Goal: Navigation & Orientation: Find specific page/section

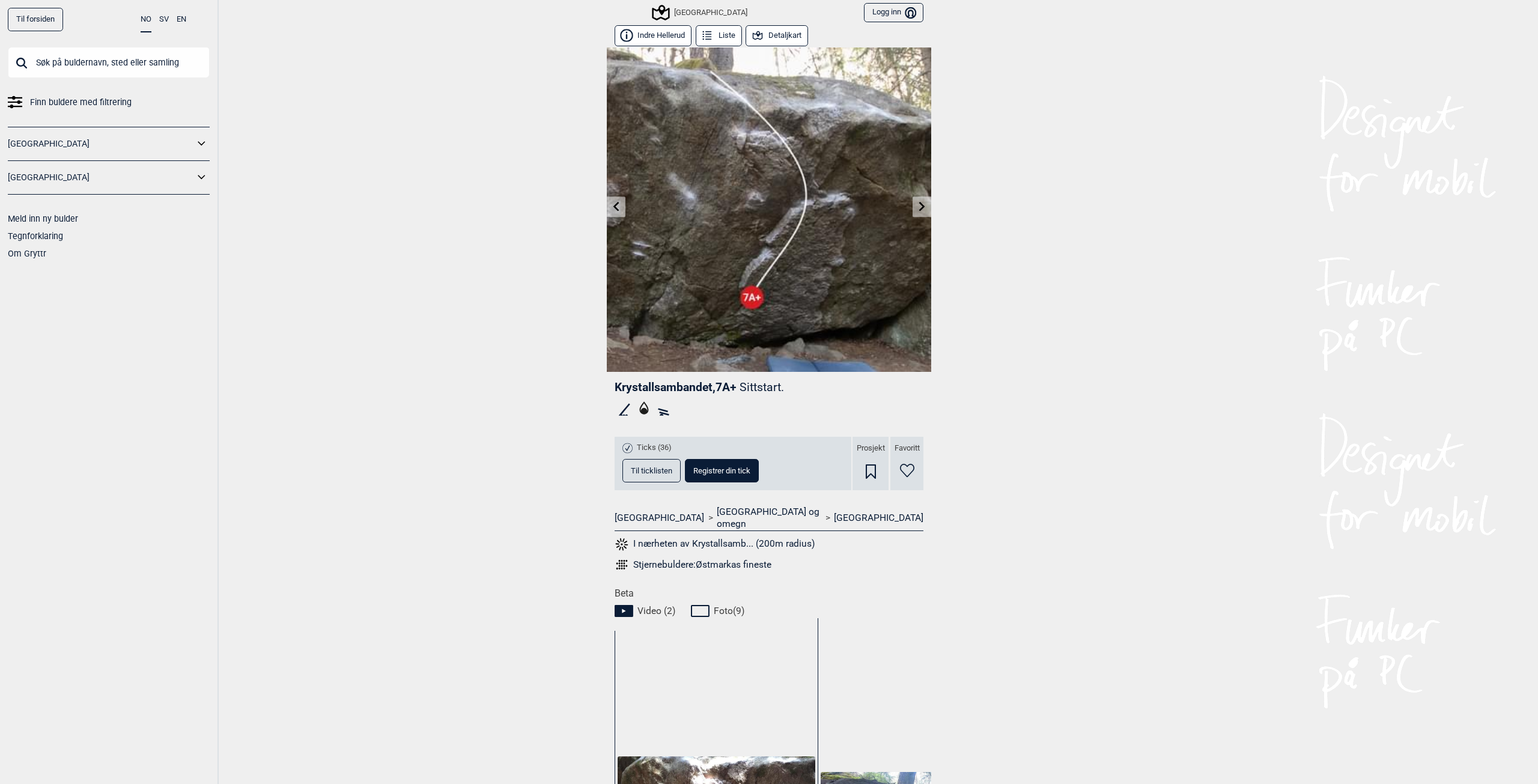
click at [680, 8] on div "[GEOGRAPHIC_DATA]" at bounding box center [700, 13] width 94 height 14
click at [918, 208] on icon at bounding box center [922, 205] width 9 height 9
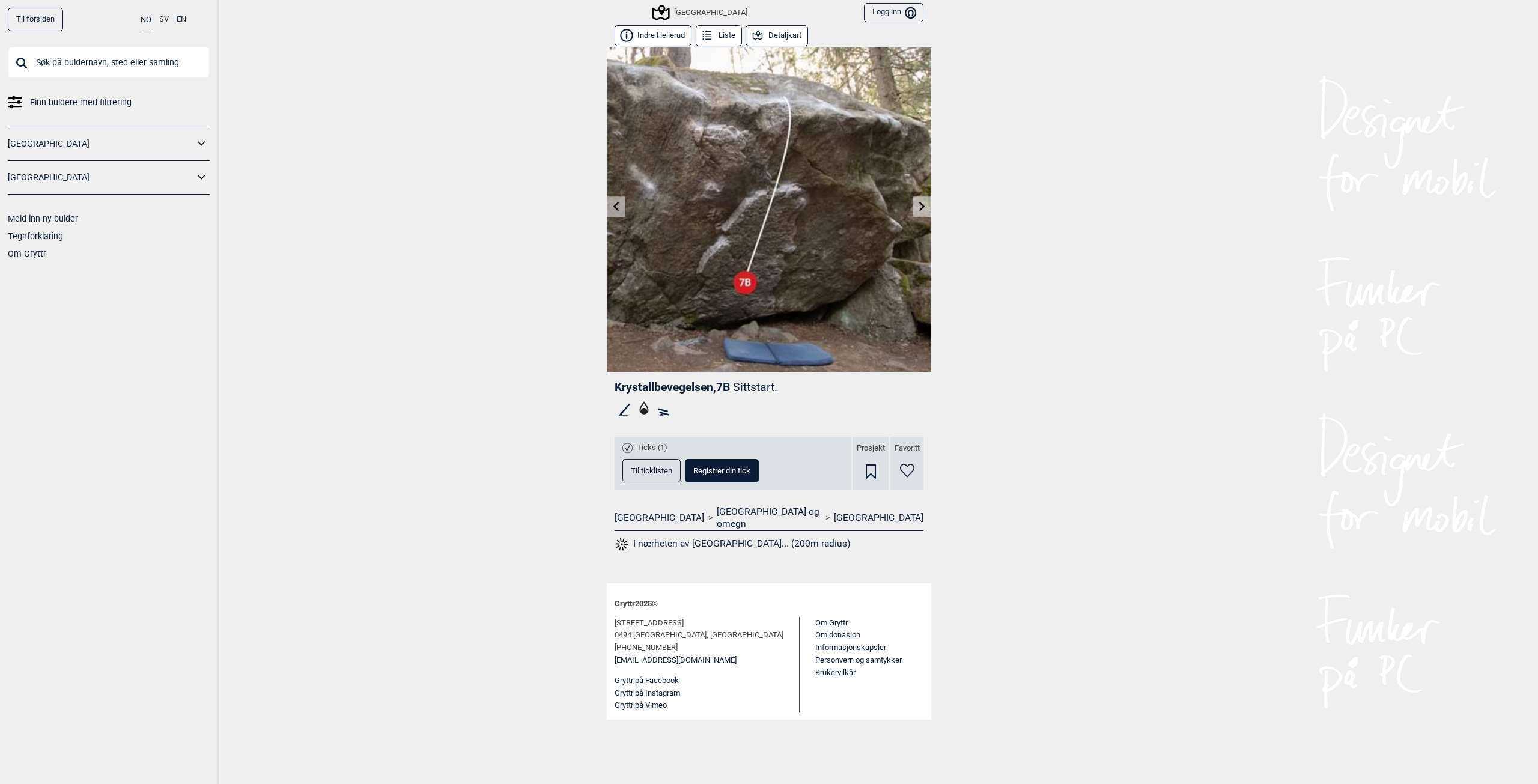
click at [913, 208] on link at bounding box center [922, 207] width 19 height 20
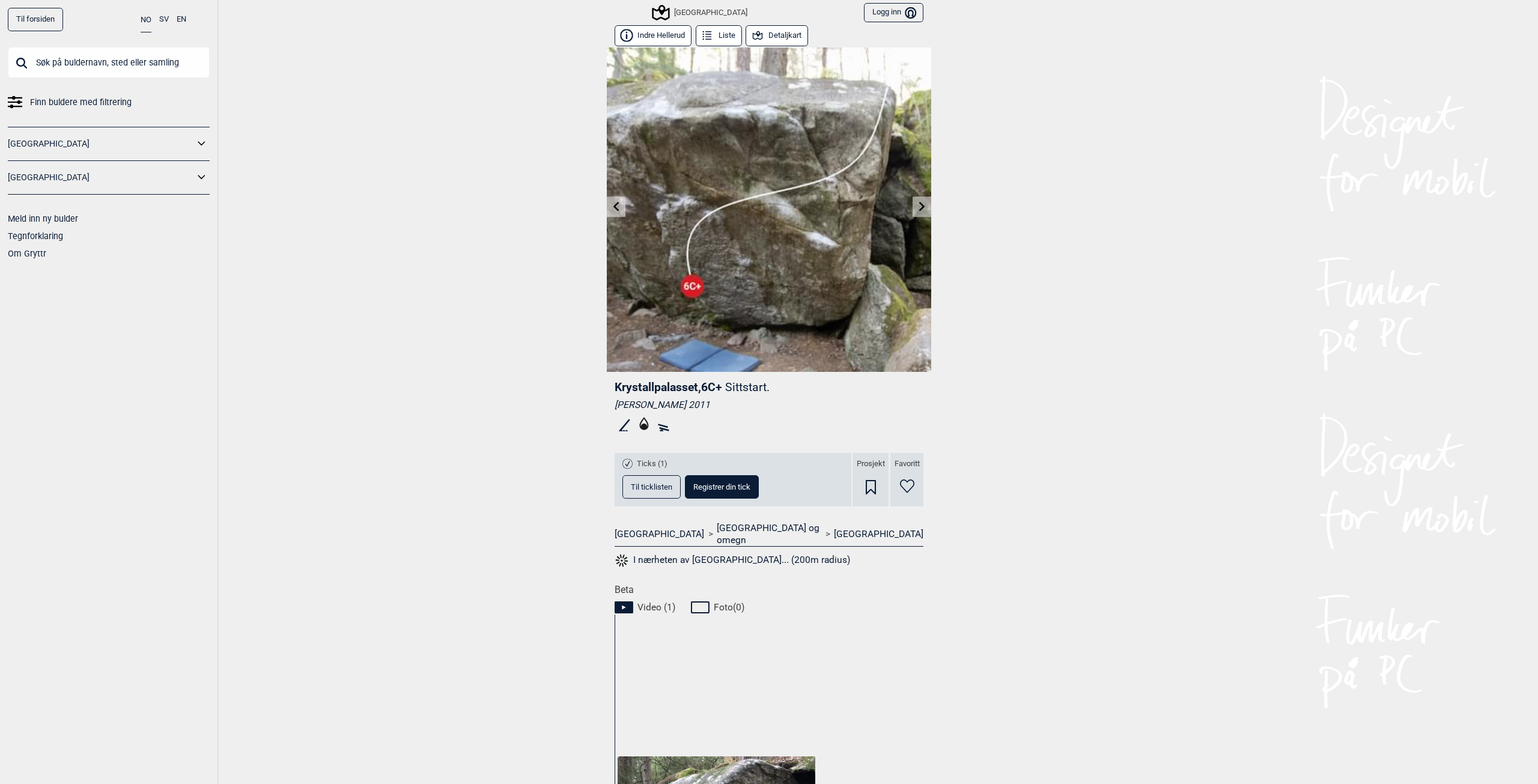
click at [924, 204] on link at bounding box center [922, 207] width 19 height 20
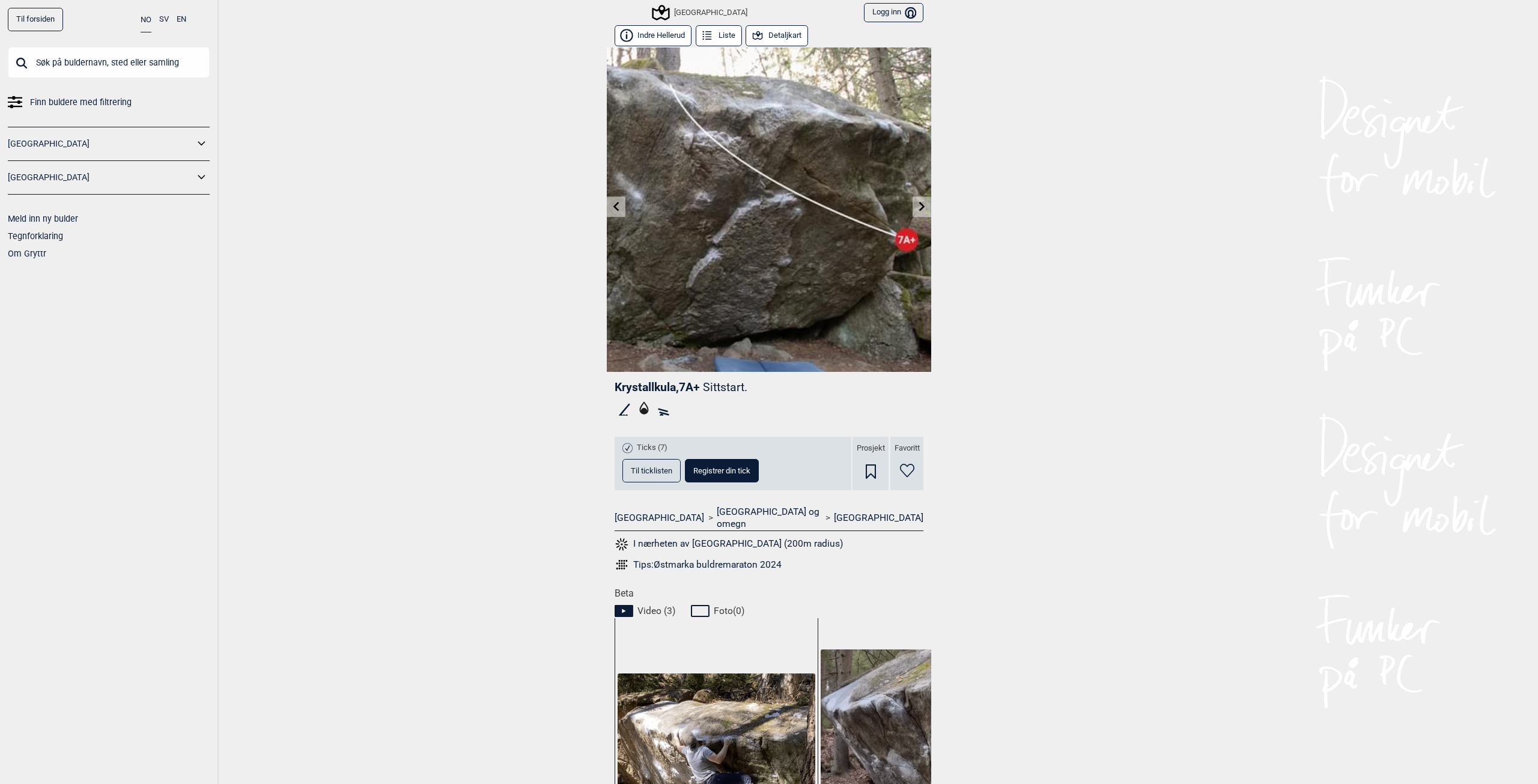
click at [919, 204] on icon at bounding box center [922, 205] width 6 height 9
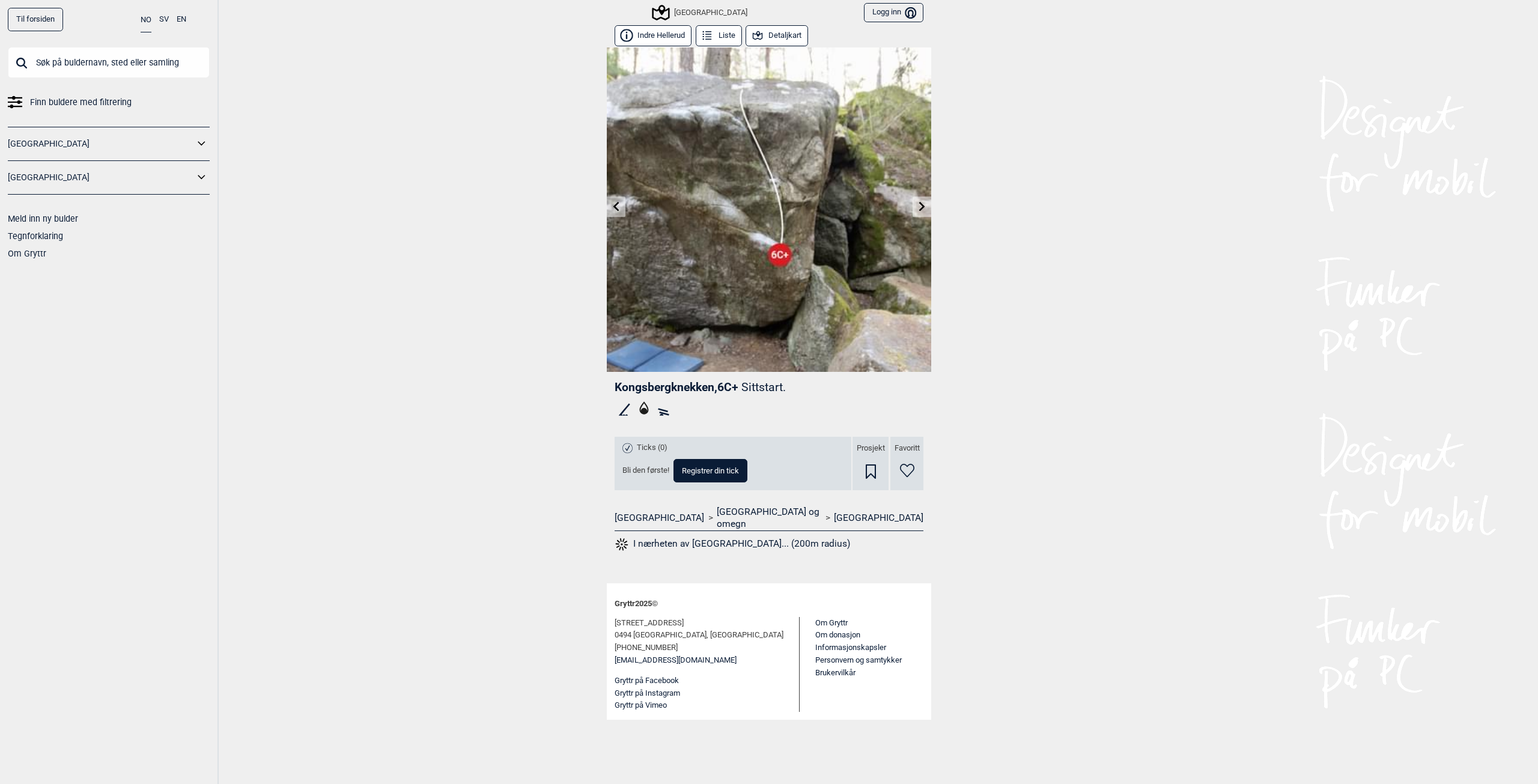
click at [918, 205] on icon at bounding box center [922, 205] width 9 height 9
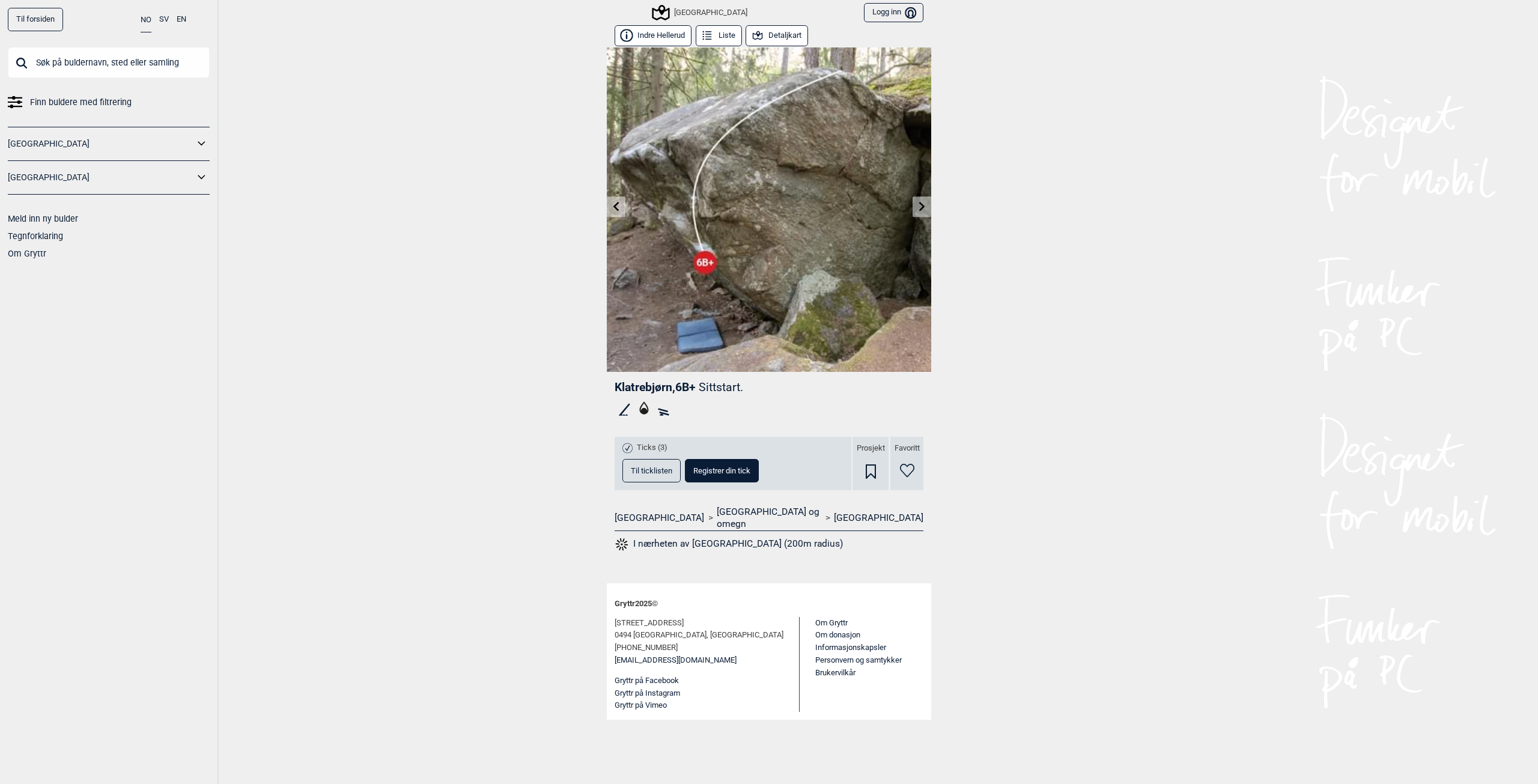
click at [616, 204] on icon at bounding box center [616, 205] width 9 height 9
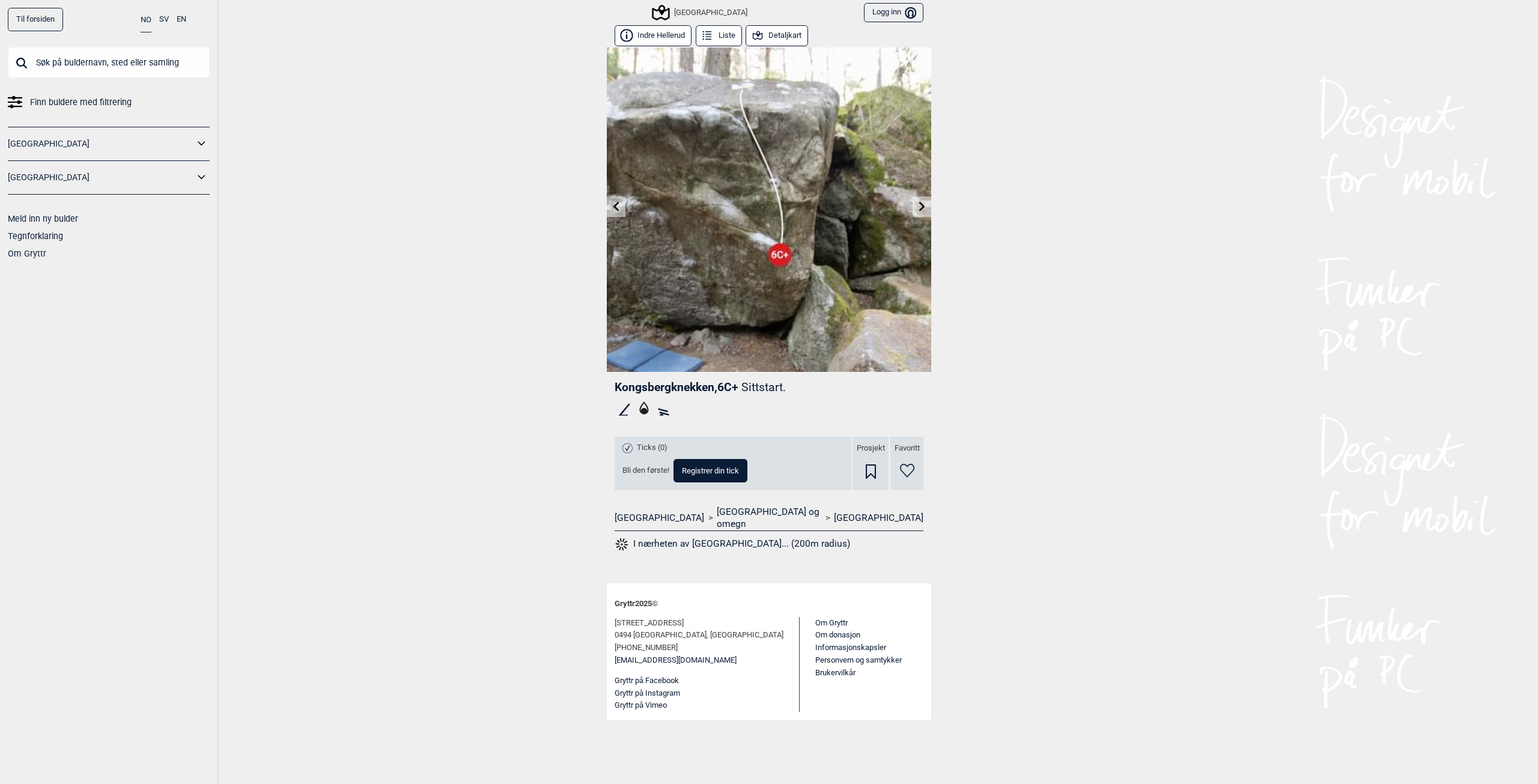
click at [616, 204] on icon at bounding box center [616, 205] width 9 height 9
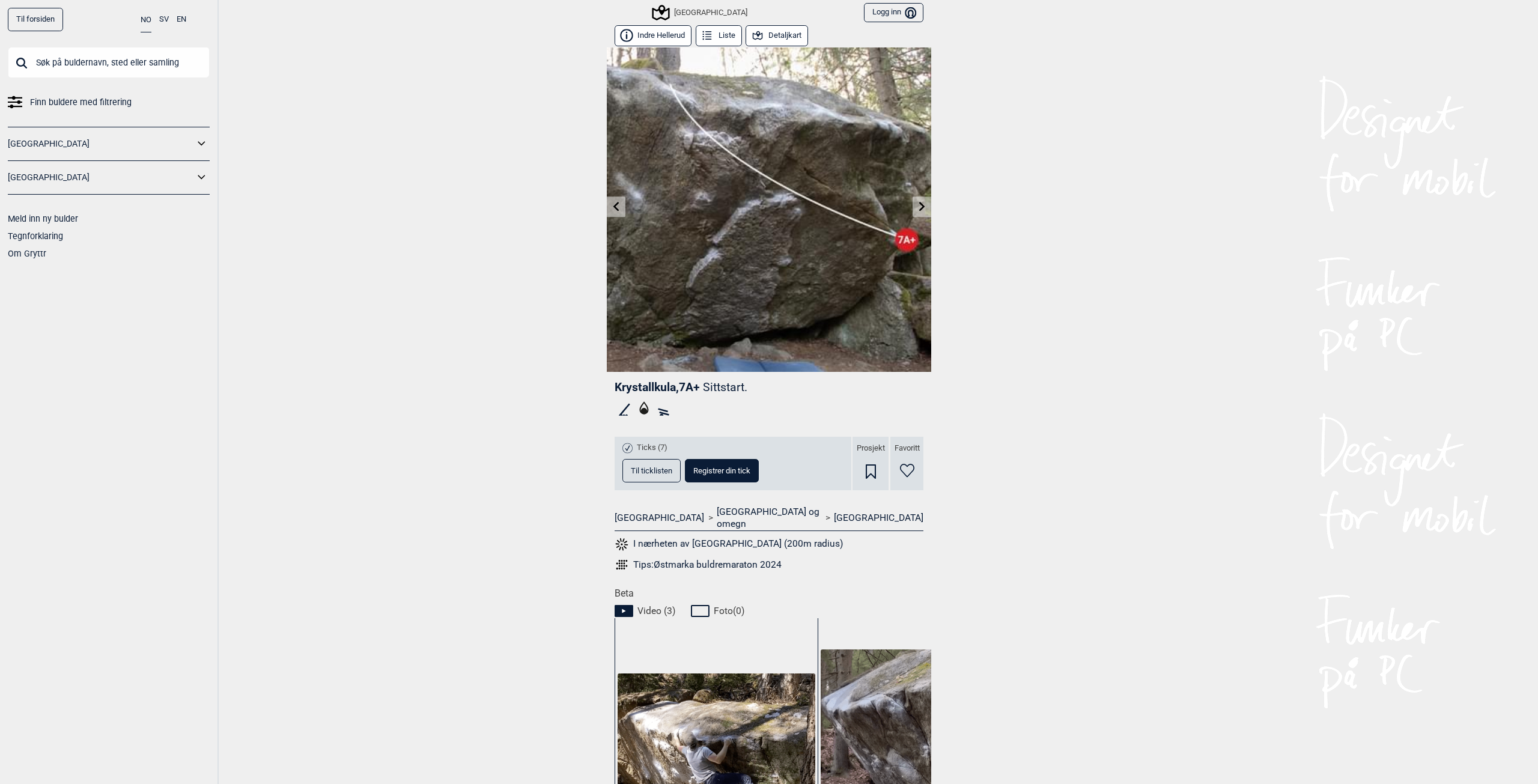
click at [616, 204] on icon at bounding box center [616, 205] width 9 height 9
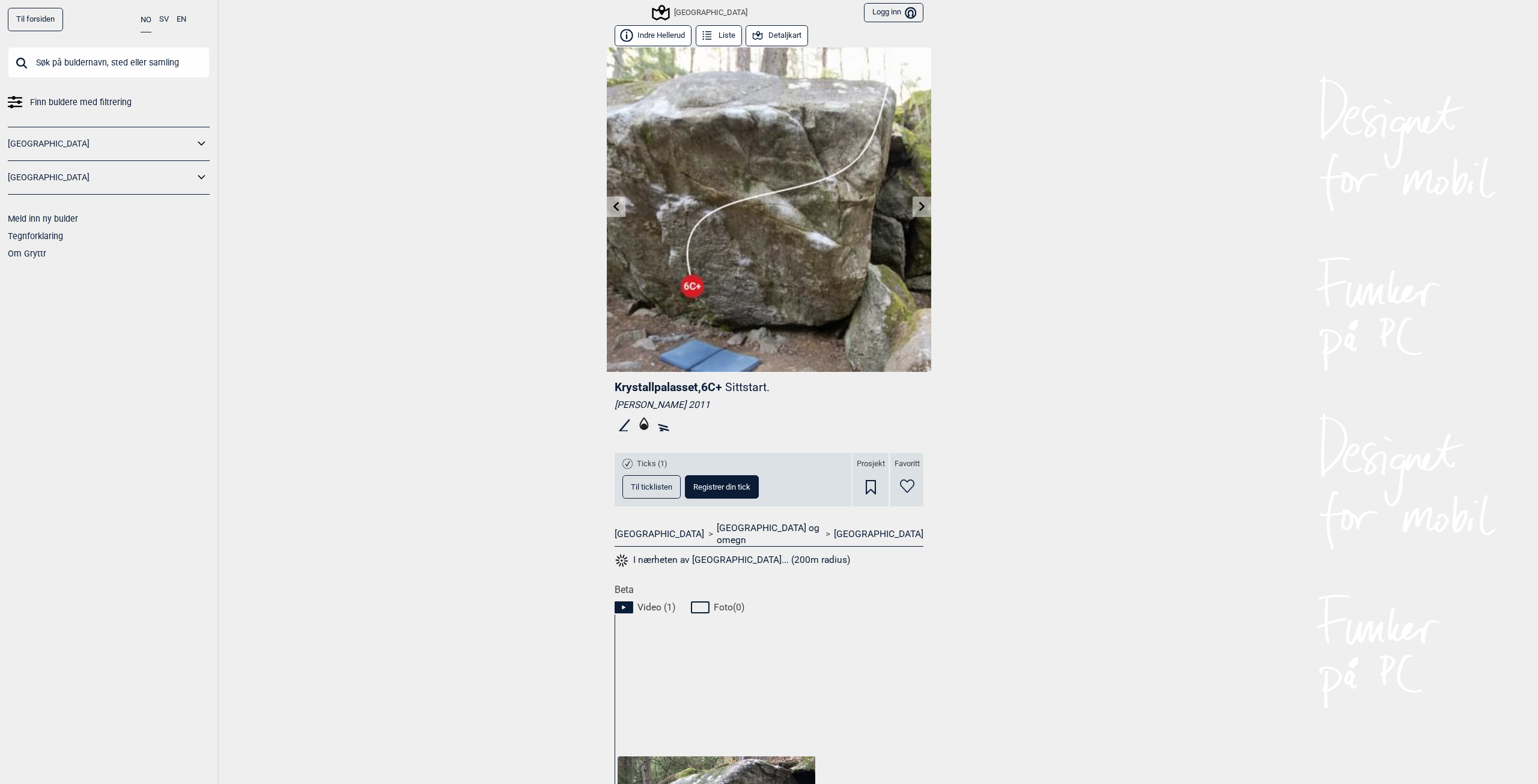
click at [616, 204] on icon at bounding box center [616, 205] width 9 height 9
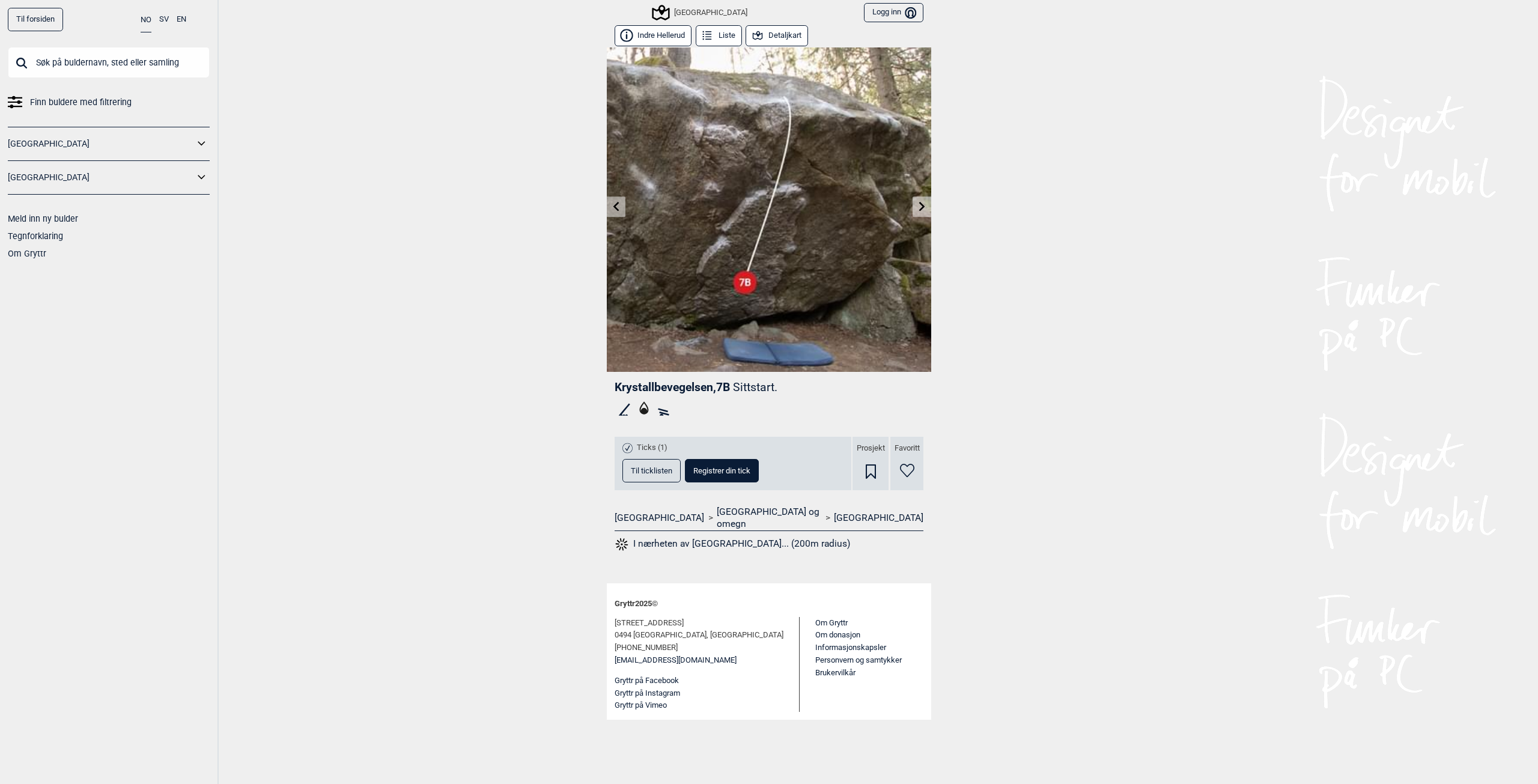
click at [616, 204] on icon at bounding box center [616, 205] width 9 height 9
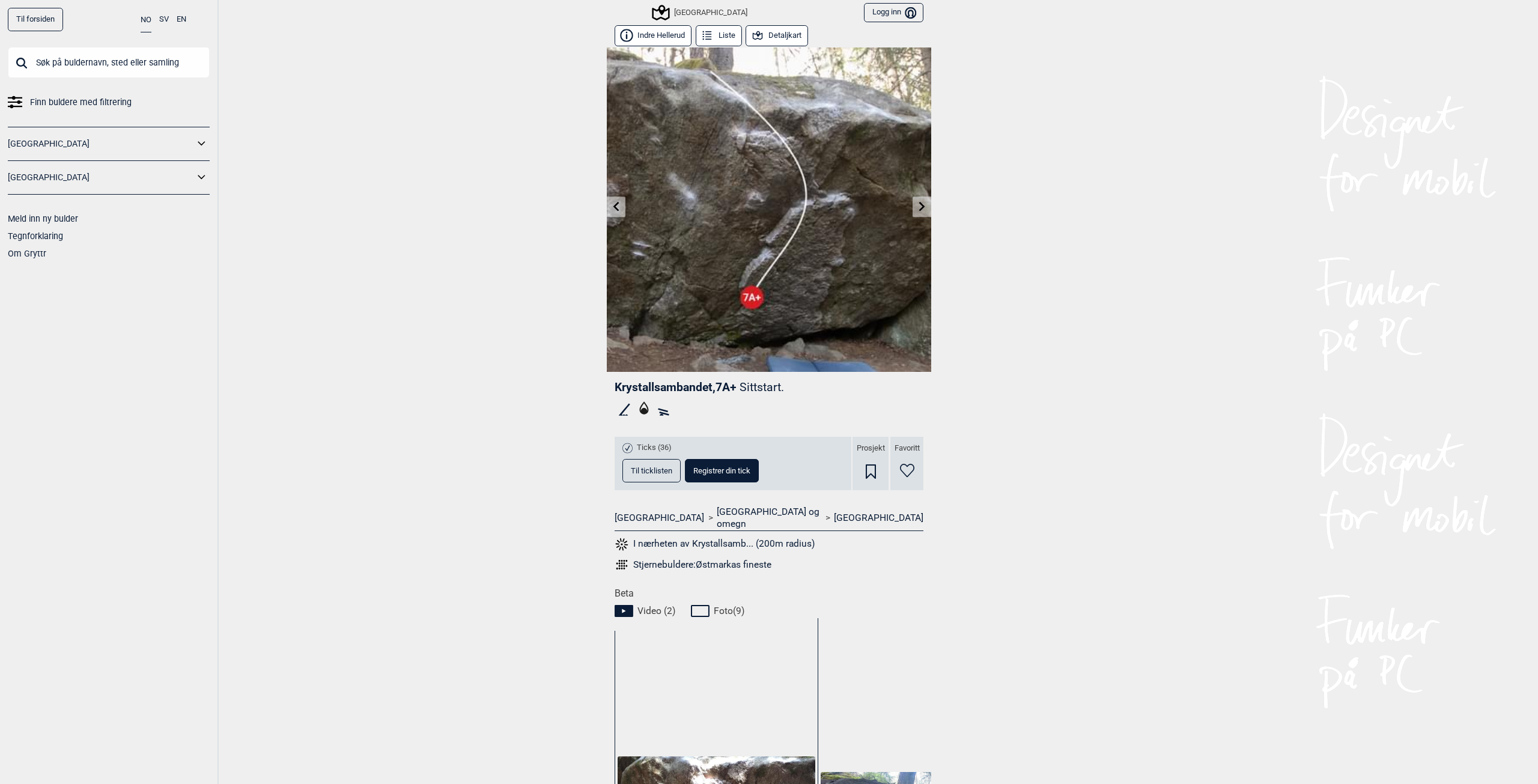
click at [616, 204] on icon at bounding box center [616, 205] width 9 height 9
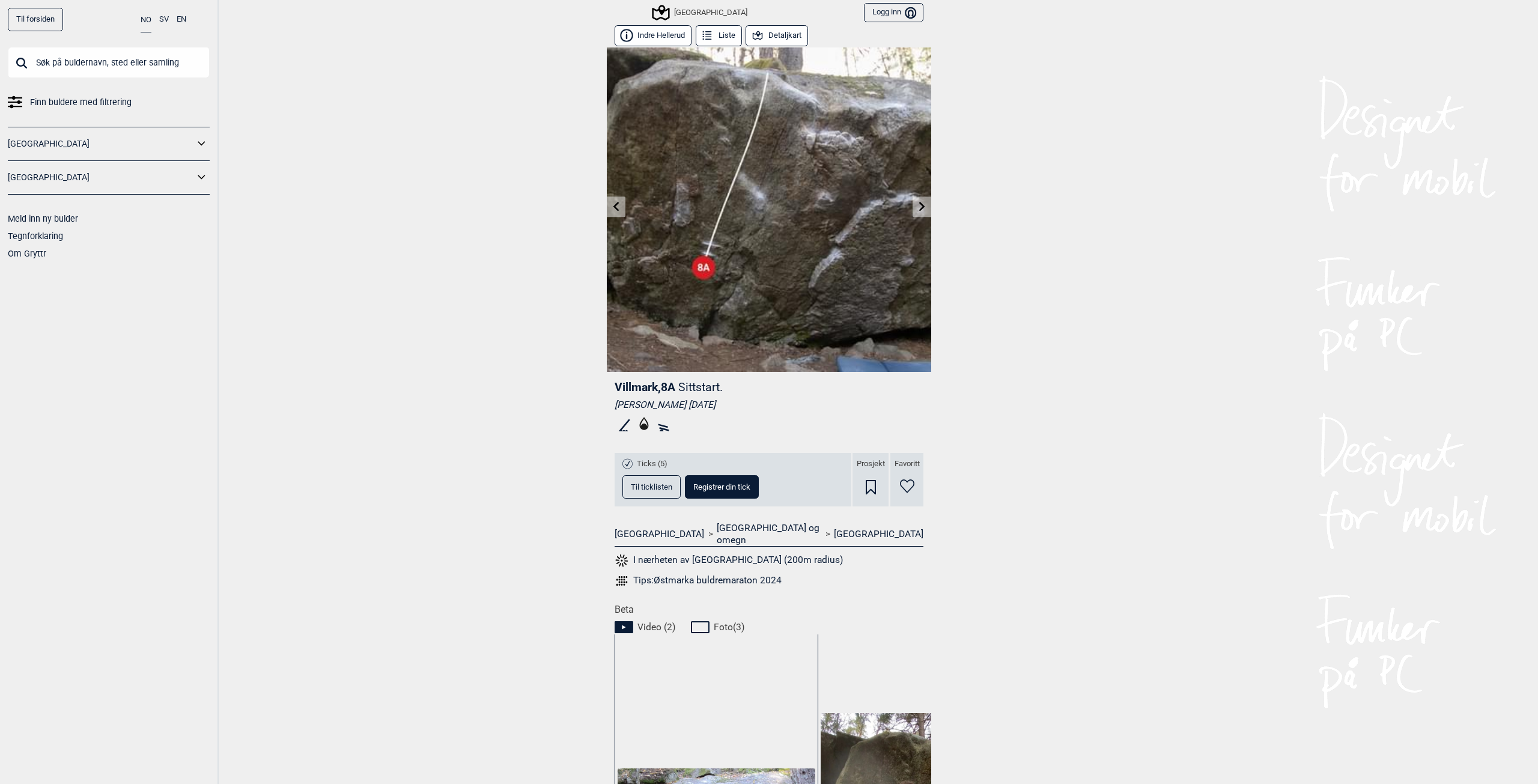
click at [616, 204] on icon at bounding box center [616, 205] width 9 height 9
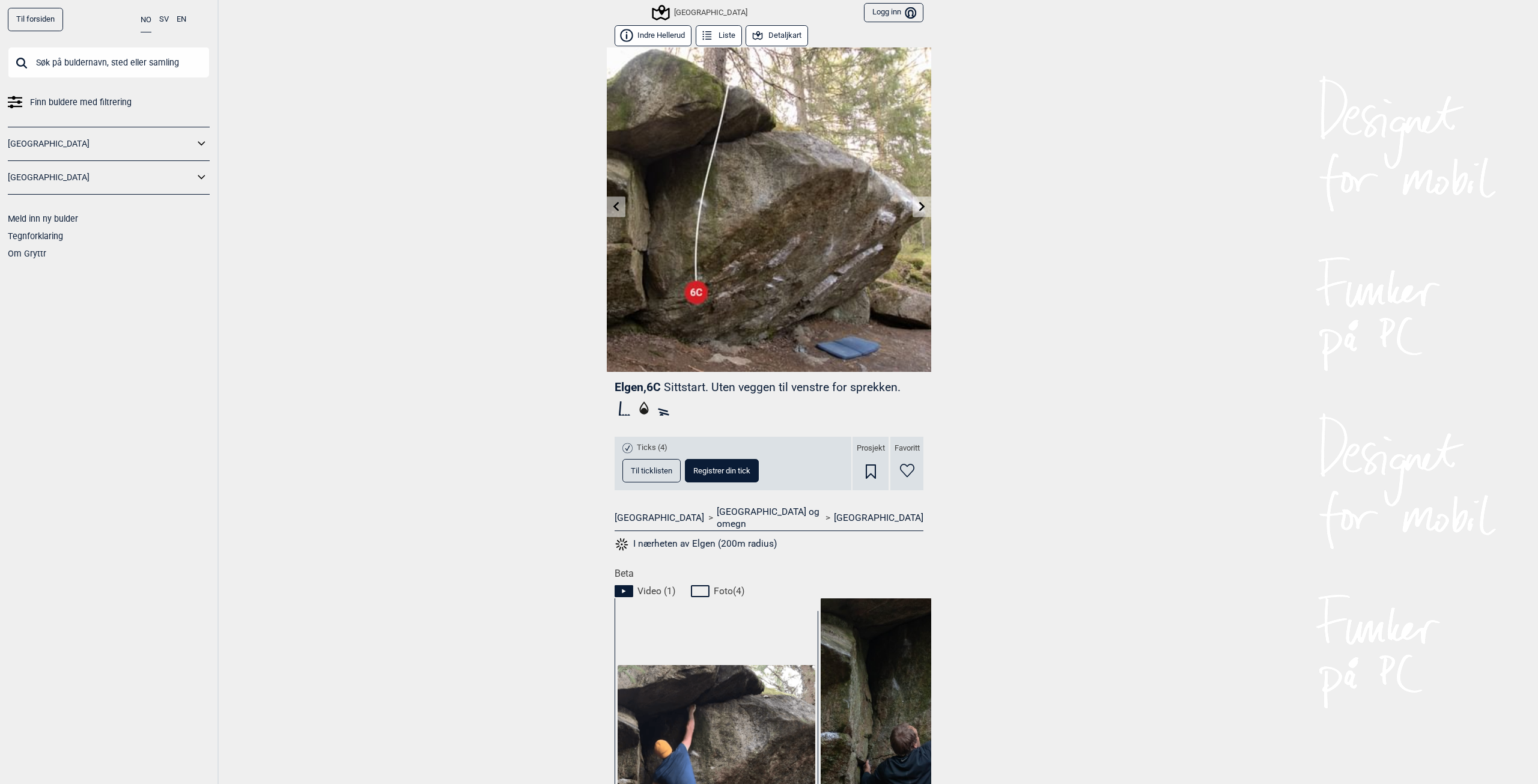
click at [616, 204] on icon at bounding box center [616, 205] width 9 height 9
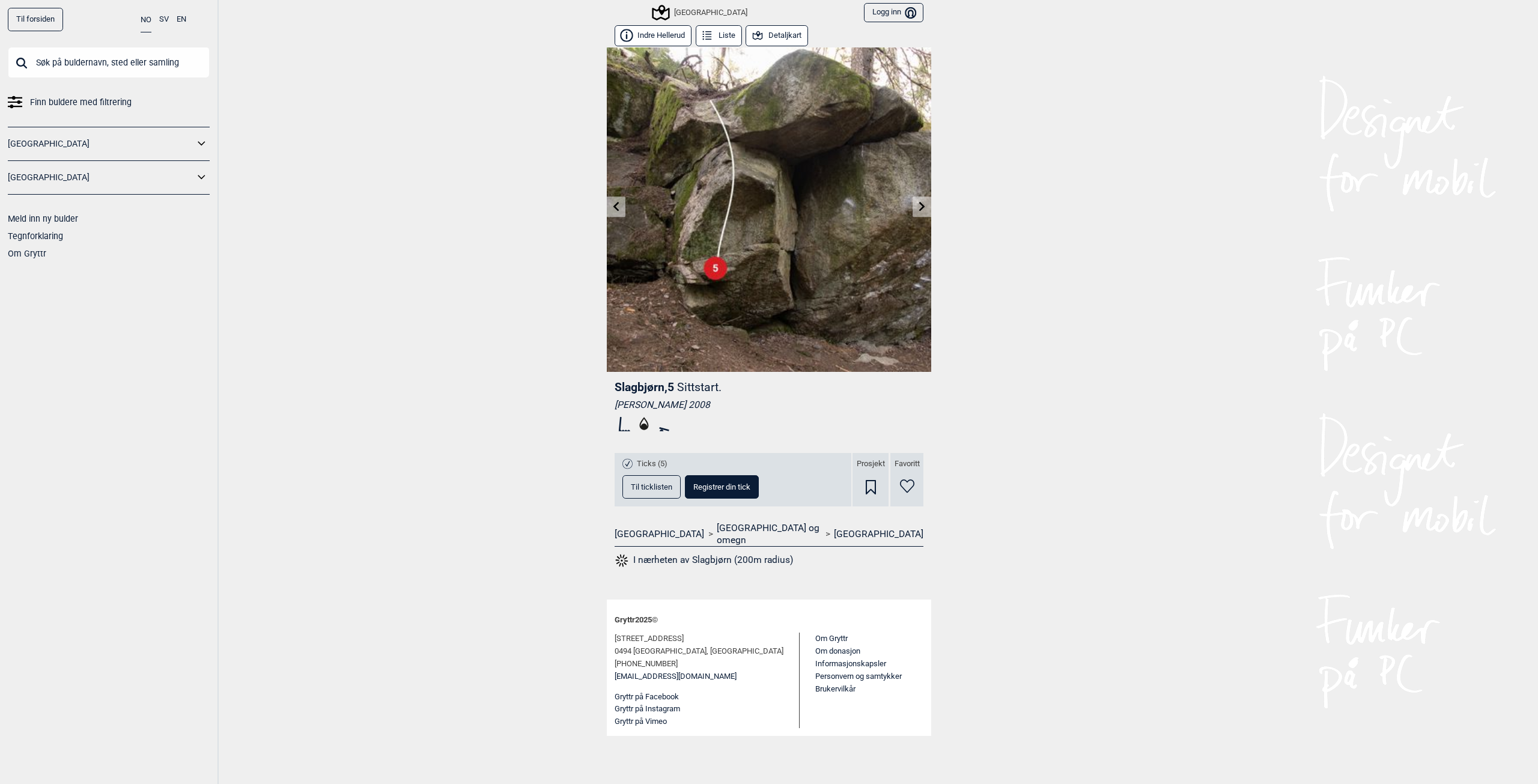
click at [616, 204] on icon at bounding box center [616, 205] width 9 height 9
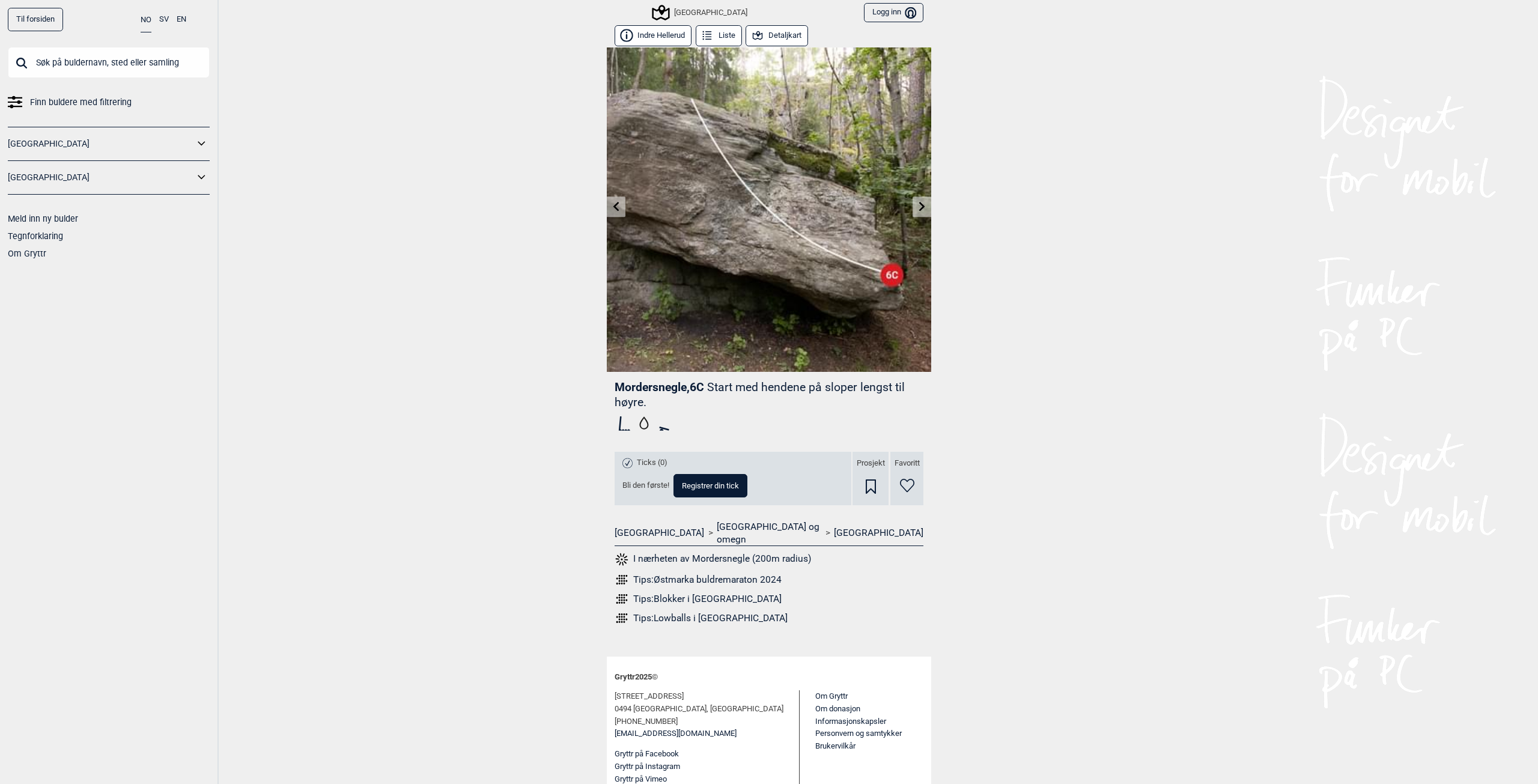
click at [918, 204] on icon at bounding box center [922, 205] width 9 height 9
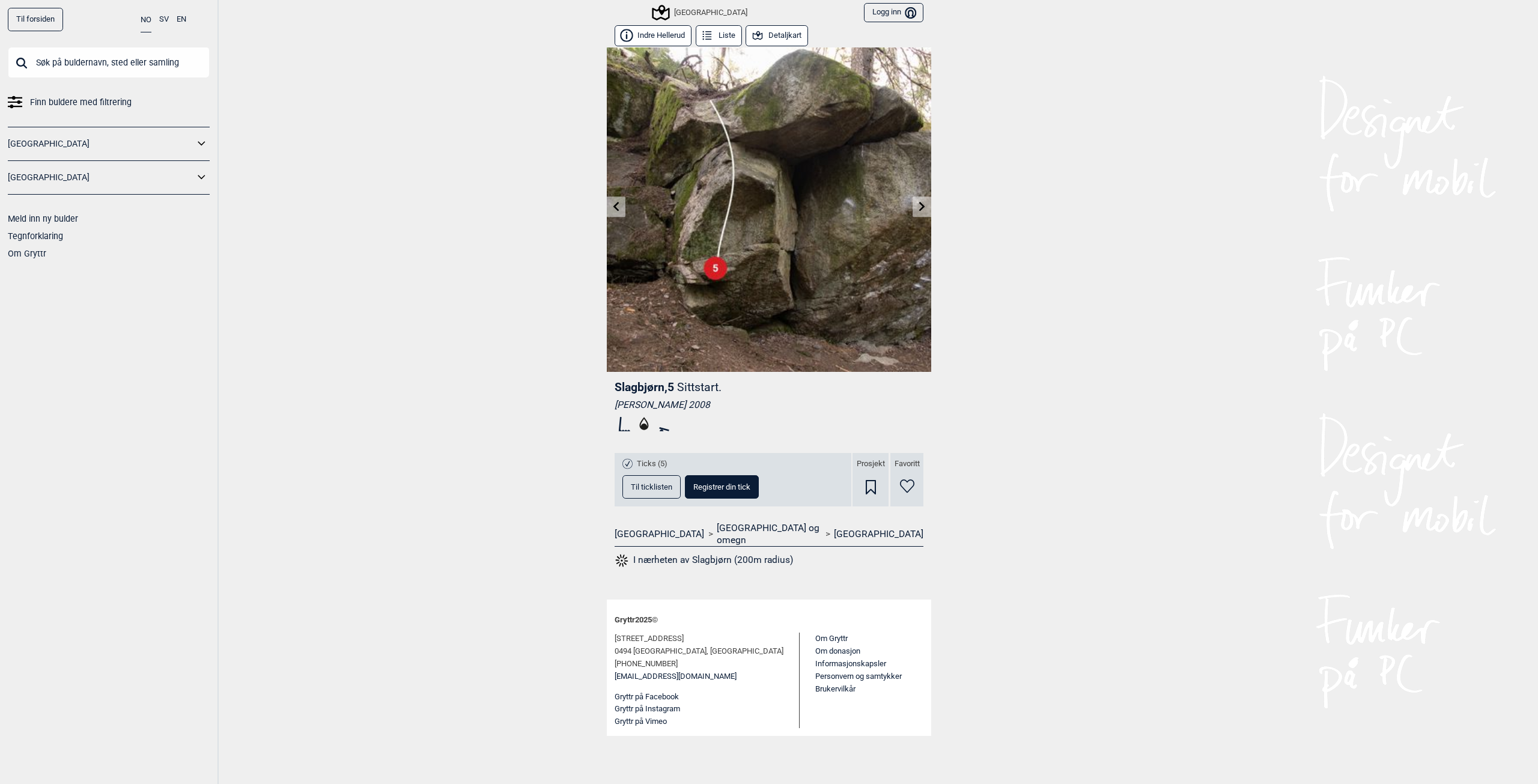
click at [918, 204] on icon at bounding box center [922, 205] width 9 height 9
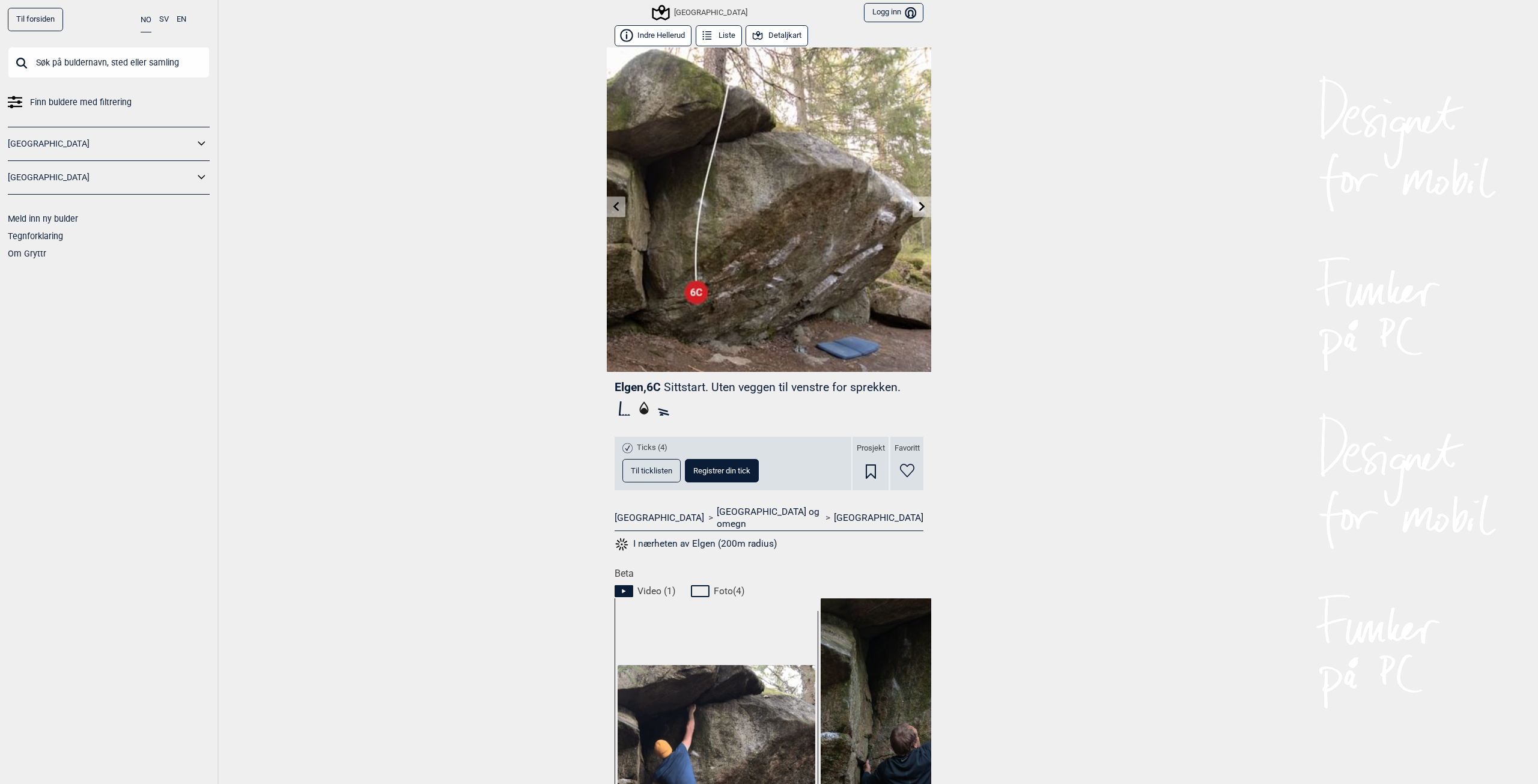
click at [918, 204] on icon at bounding box center [922, 205] width 9 height 9
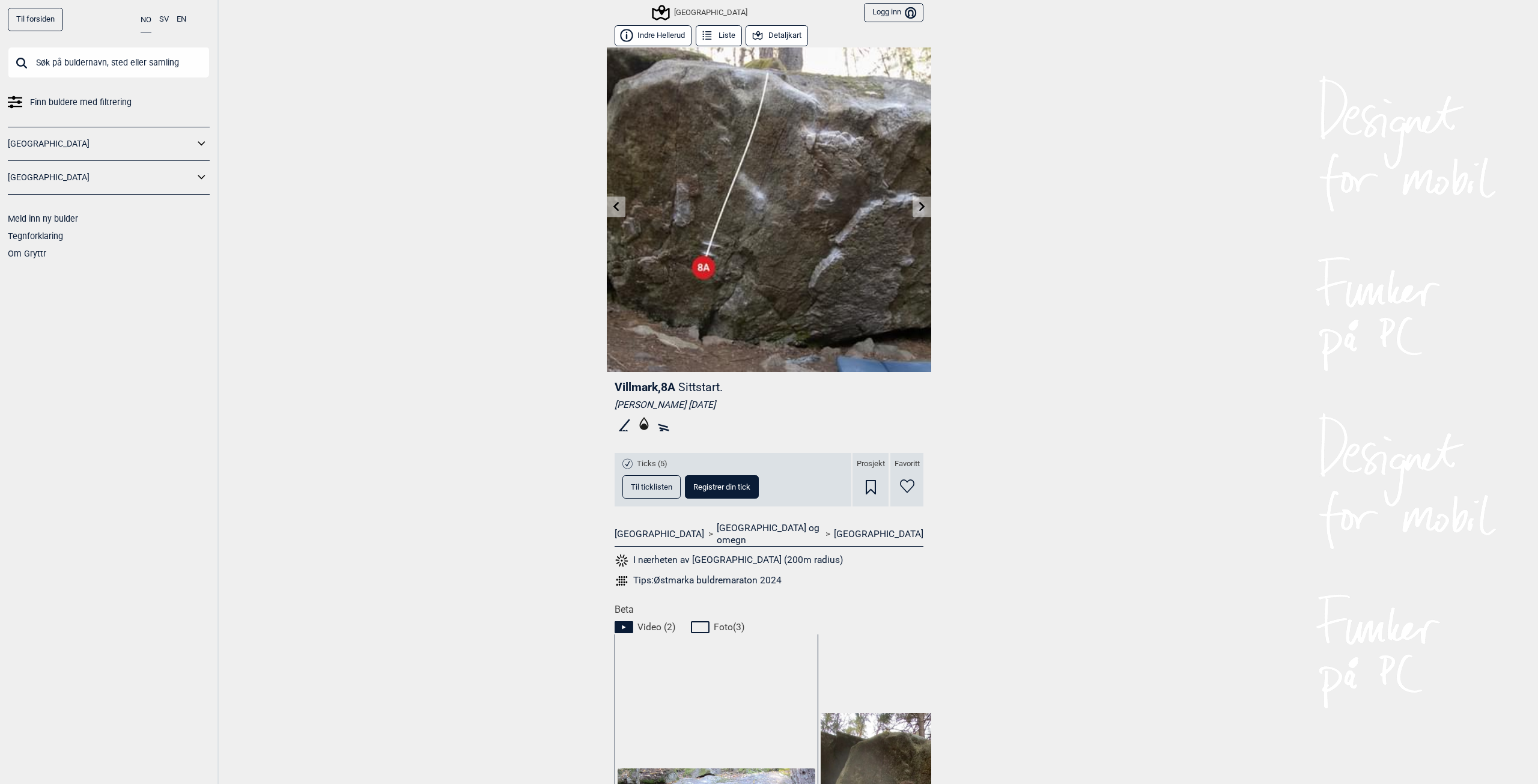
click at [918, 204] on icon at bounding box center [922, 205] width 9 height 9
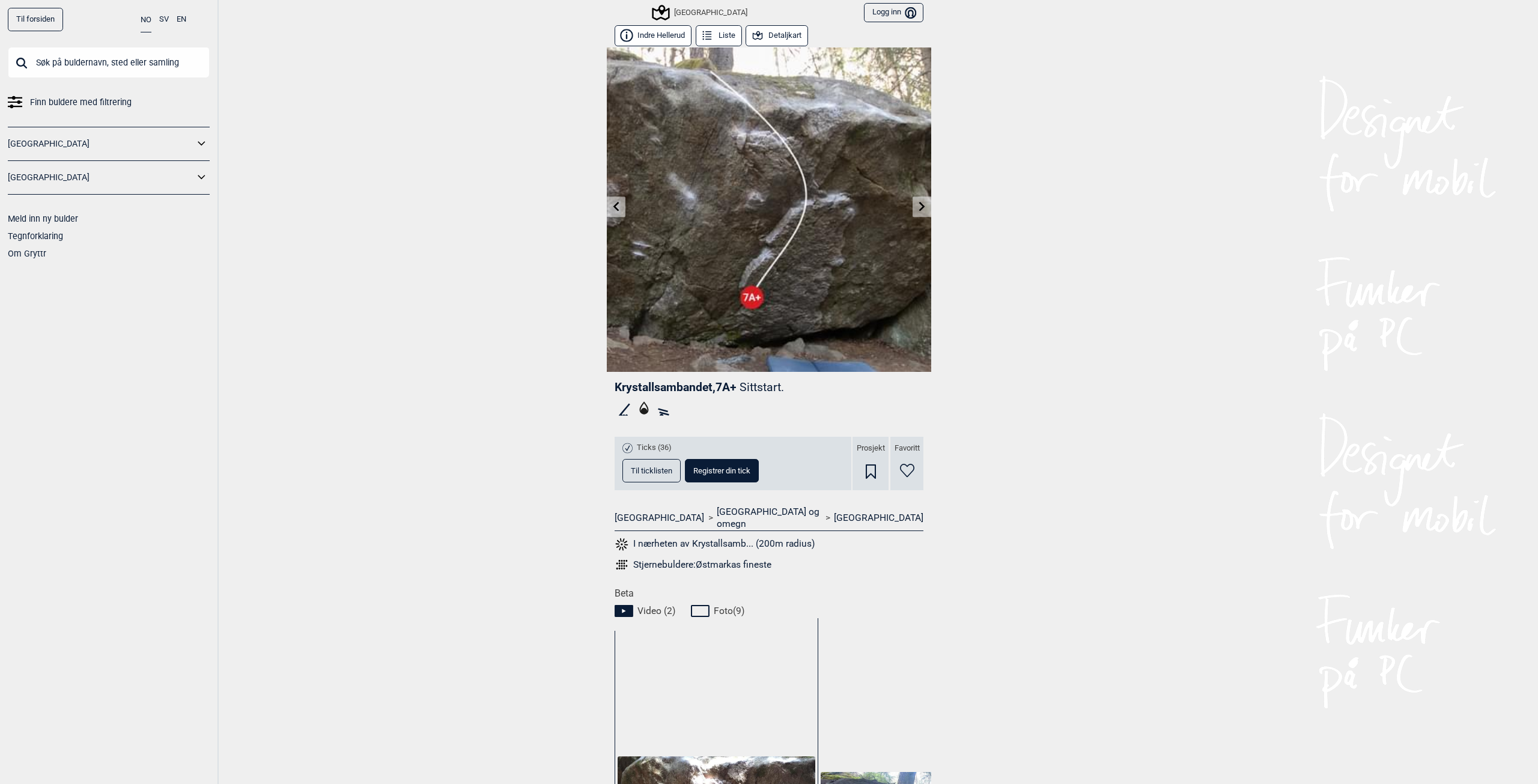
scroll to position [300, 0]
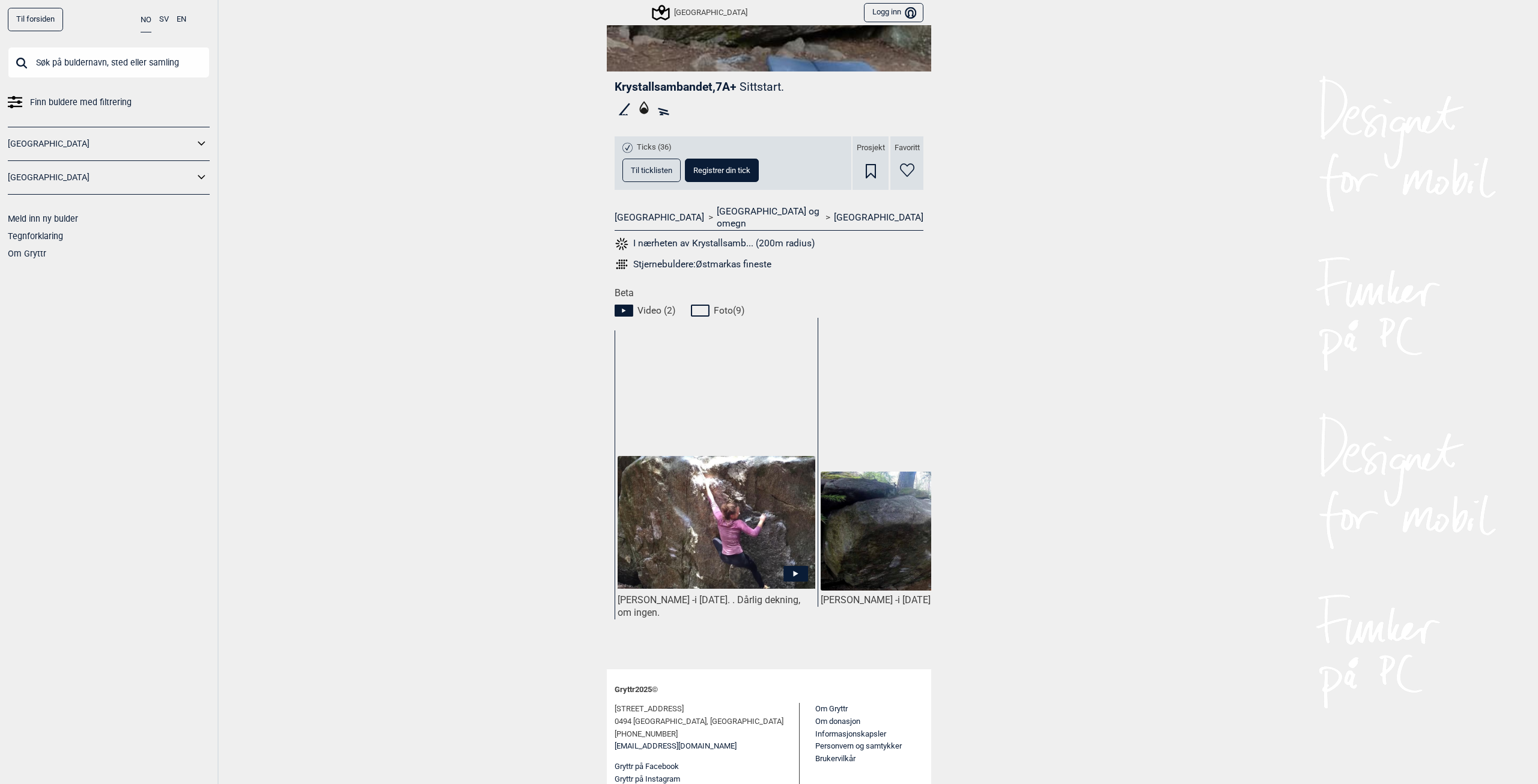
click at [687, 435] on div "[PERSON_NAME] - i [DATE]. . Dårlig dekning, om ingen." at bounding box center [716, 475] width 203 height 289
click at [786, 565] on icon at bounding box center [795, 573] width 24 height 16
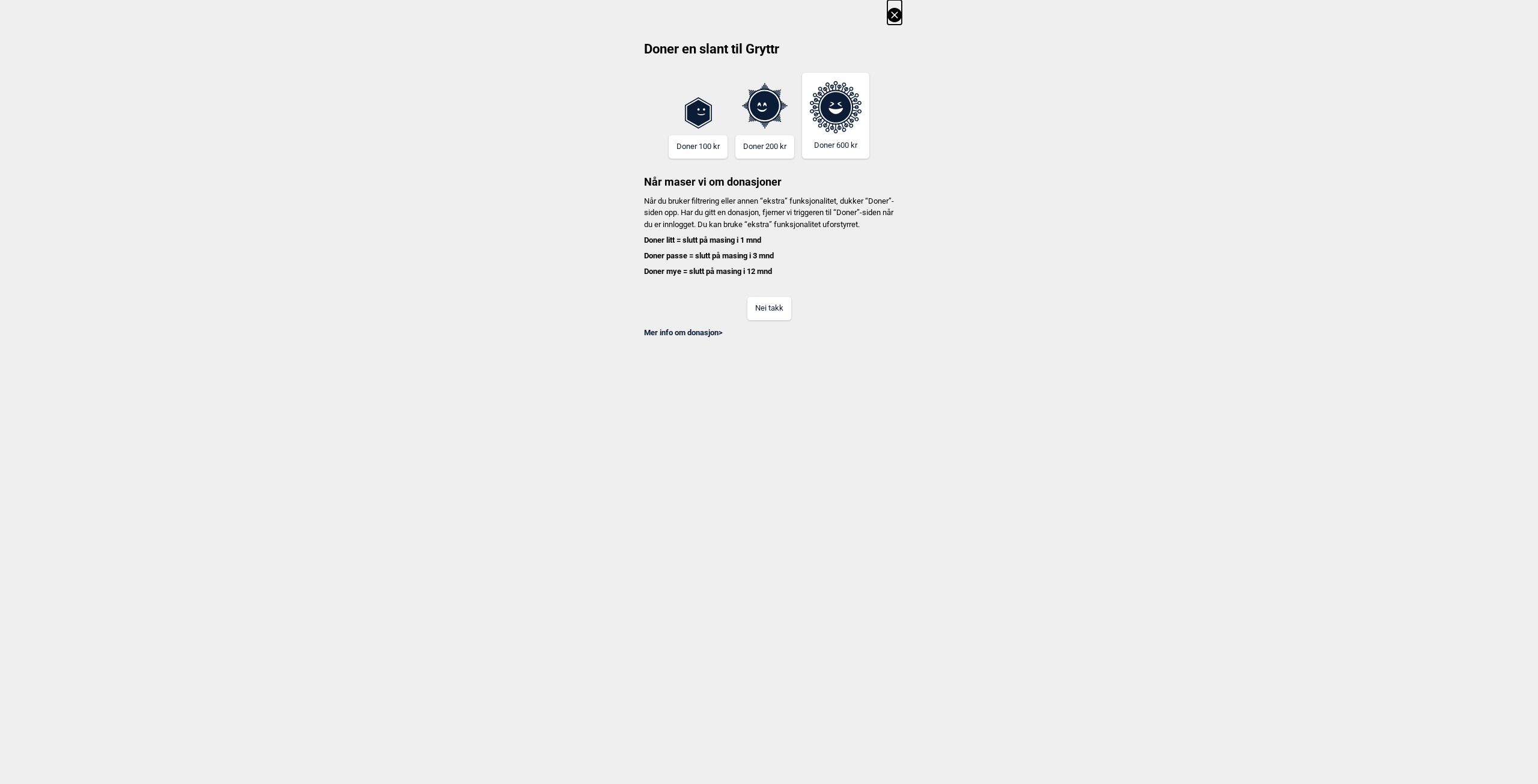
click at [891, 15] on icon at bounding box center [895, 15] width 14 height 14
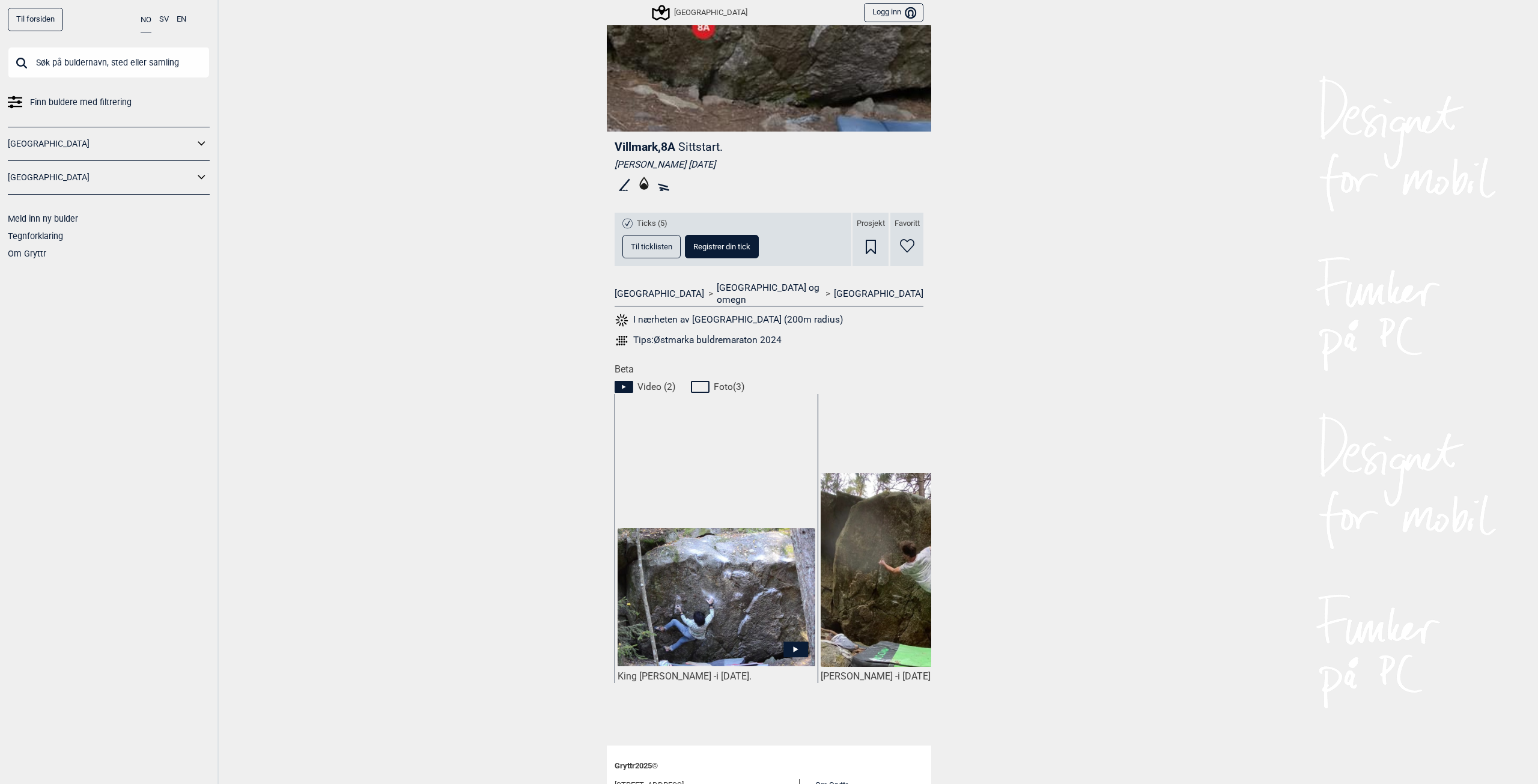
scroll to position [60, 0]
